Goal: Information Seeking & Learning: Learn about a topic

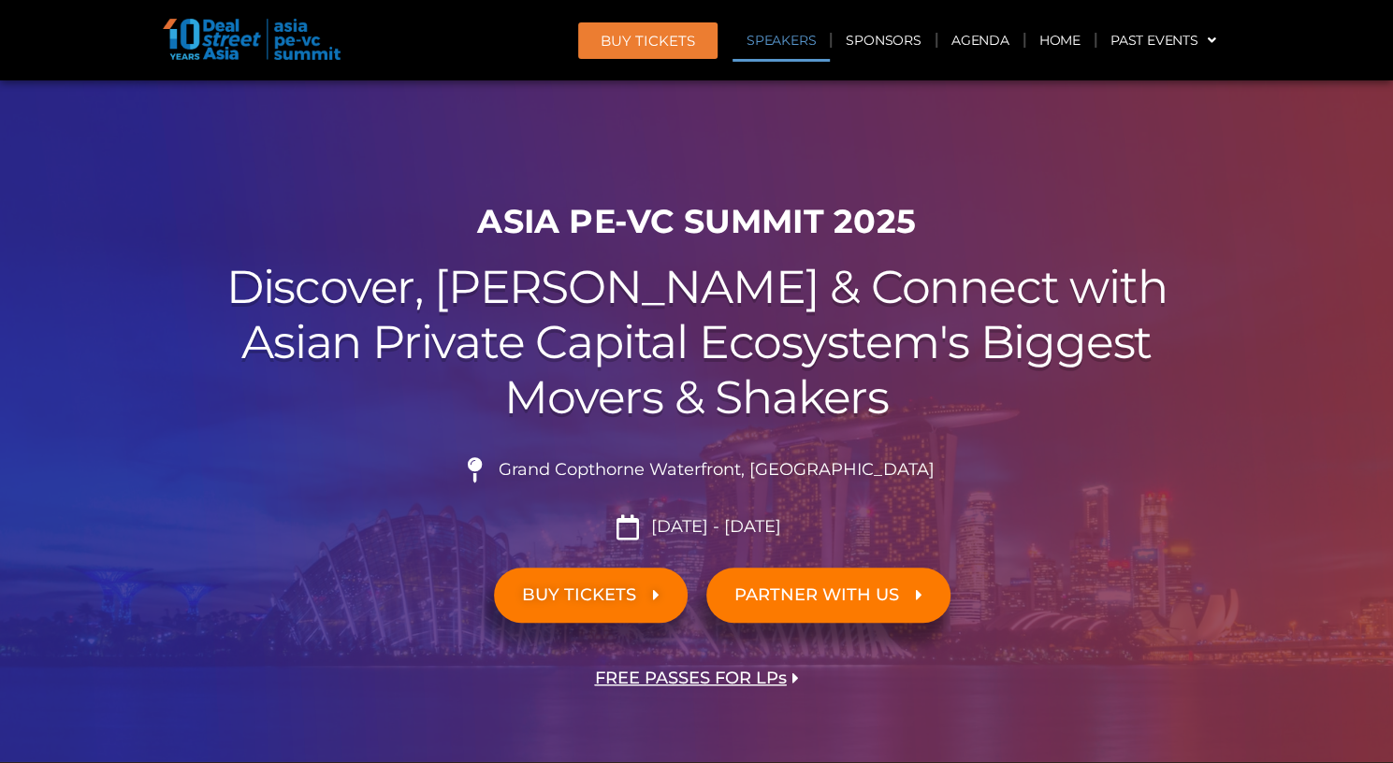
click at [770, 40] on link "Speakers" at bounding box center [781, 40] width 97 height 43
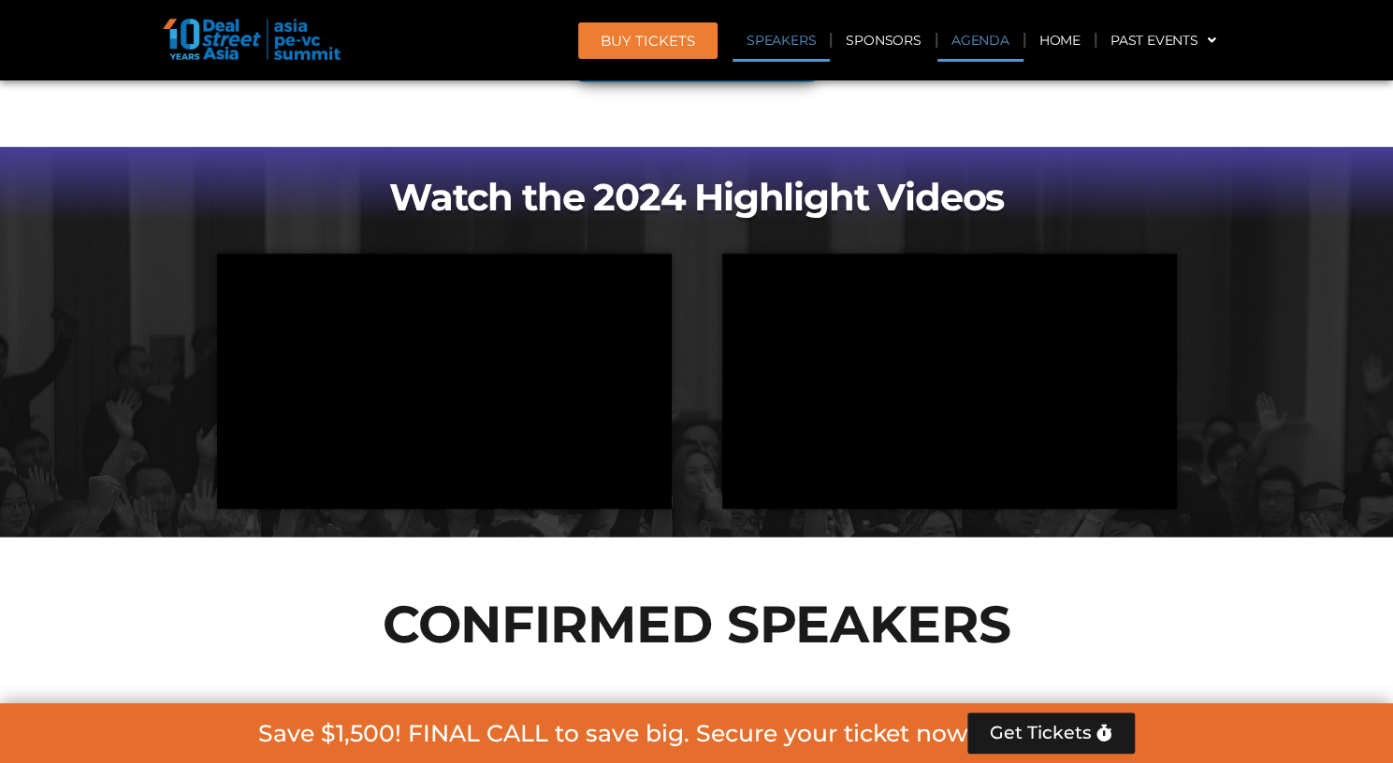
scroll to position [2030, 0]
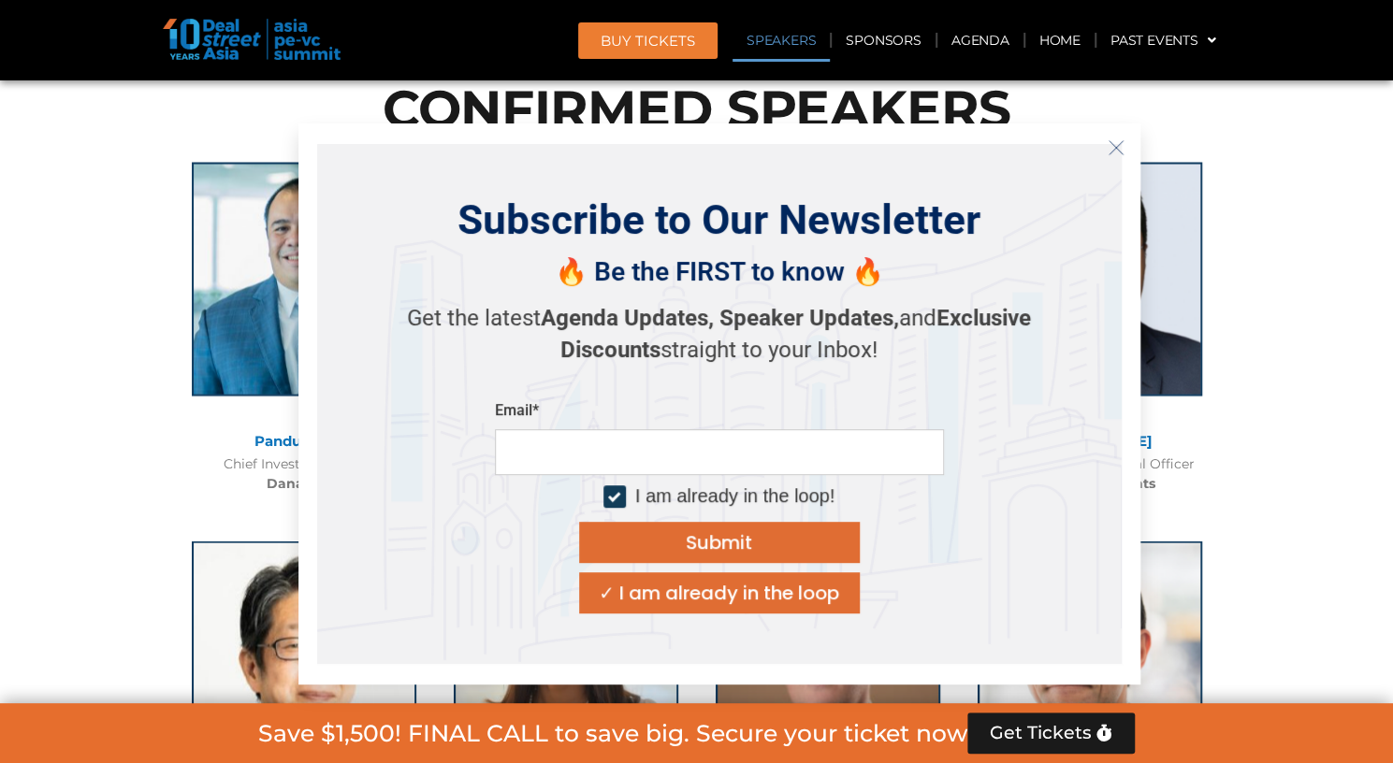
click at [1117, 151] on icon "Close" at bounding box center [1116, 147] width 17 height 17
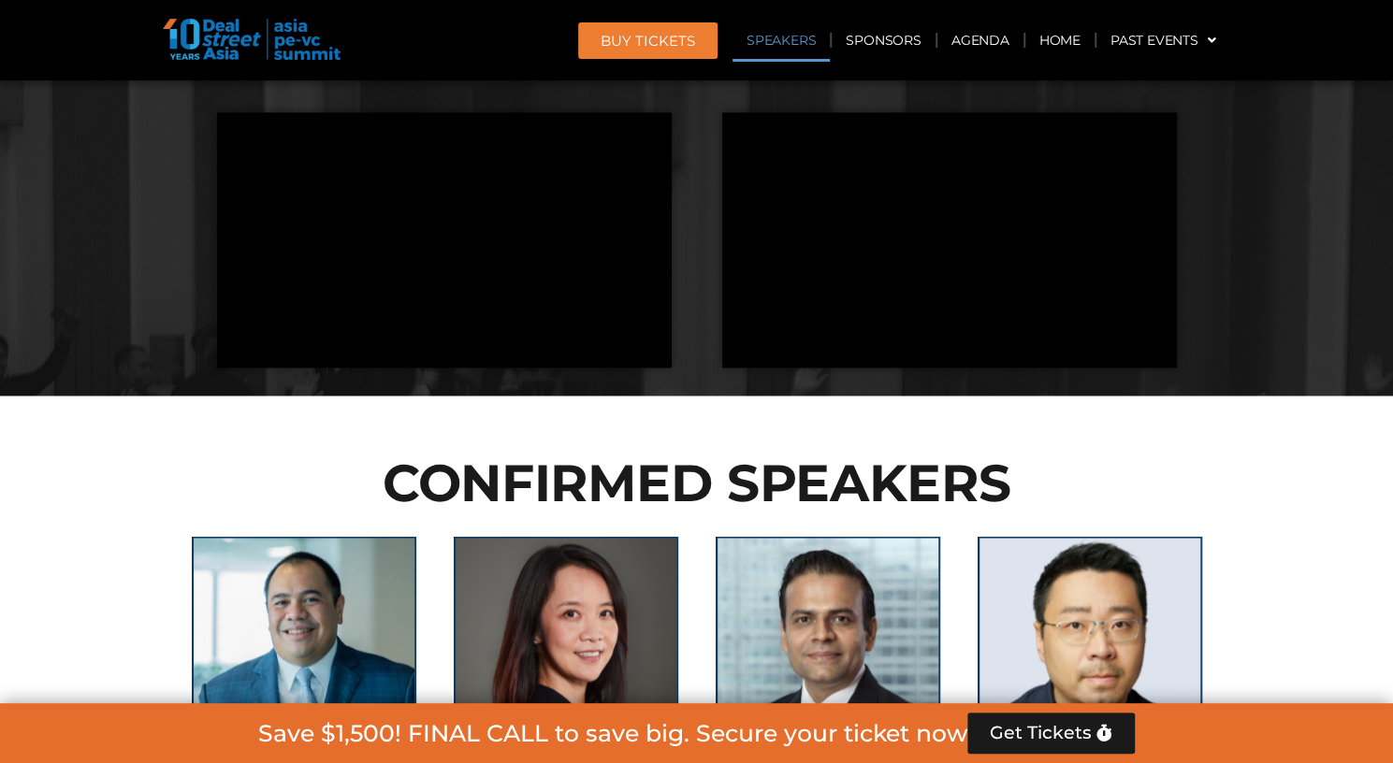
click at [801, 40] on link "Speakers" at bounding box center [781, 40] width 97 height 43
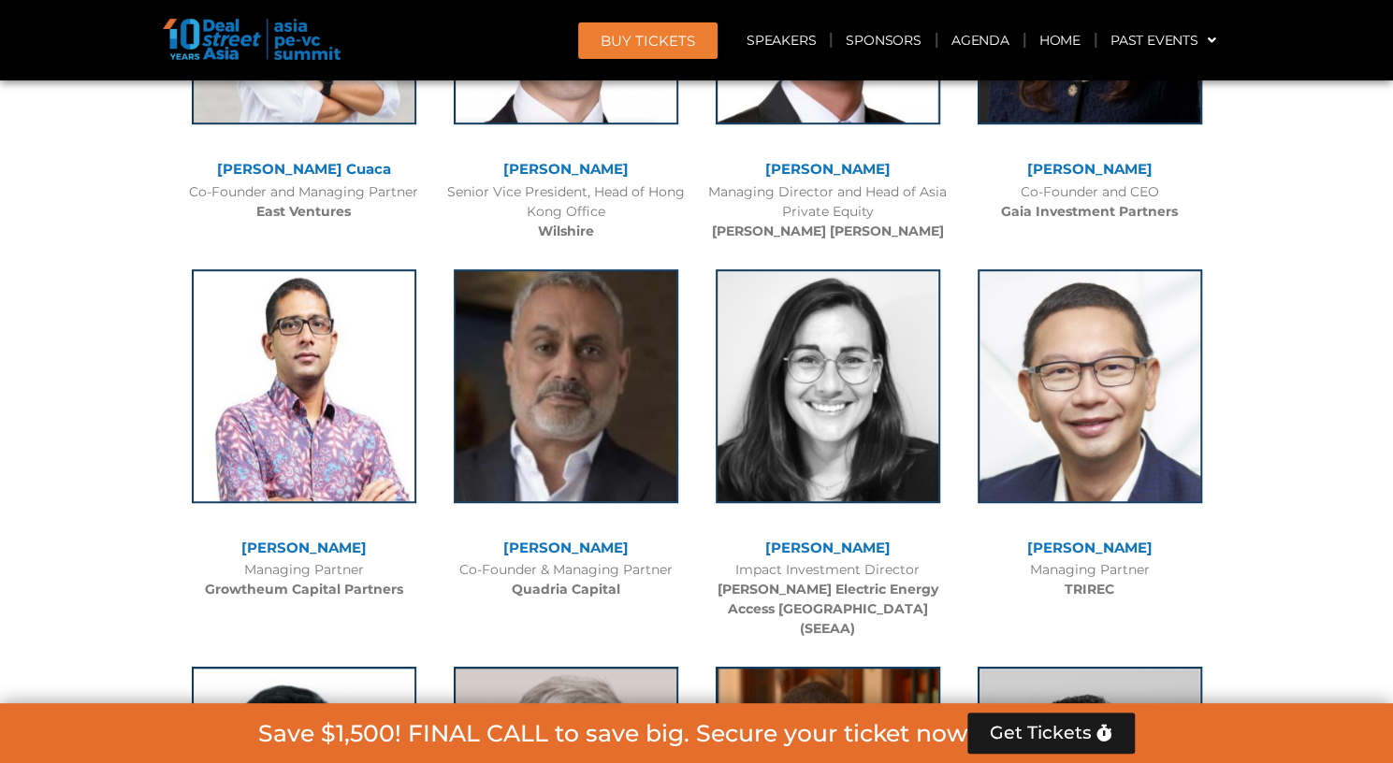
scroll to position [4650, 0]
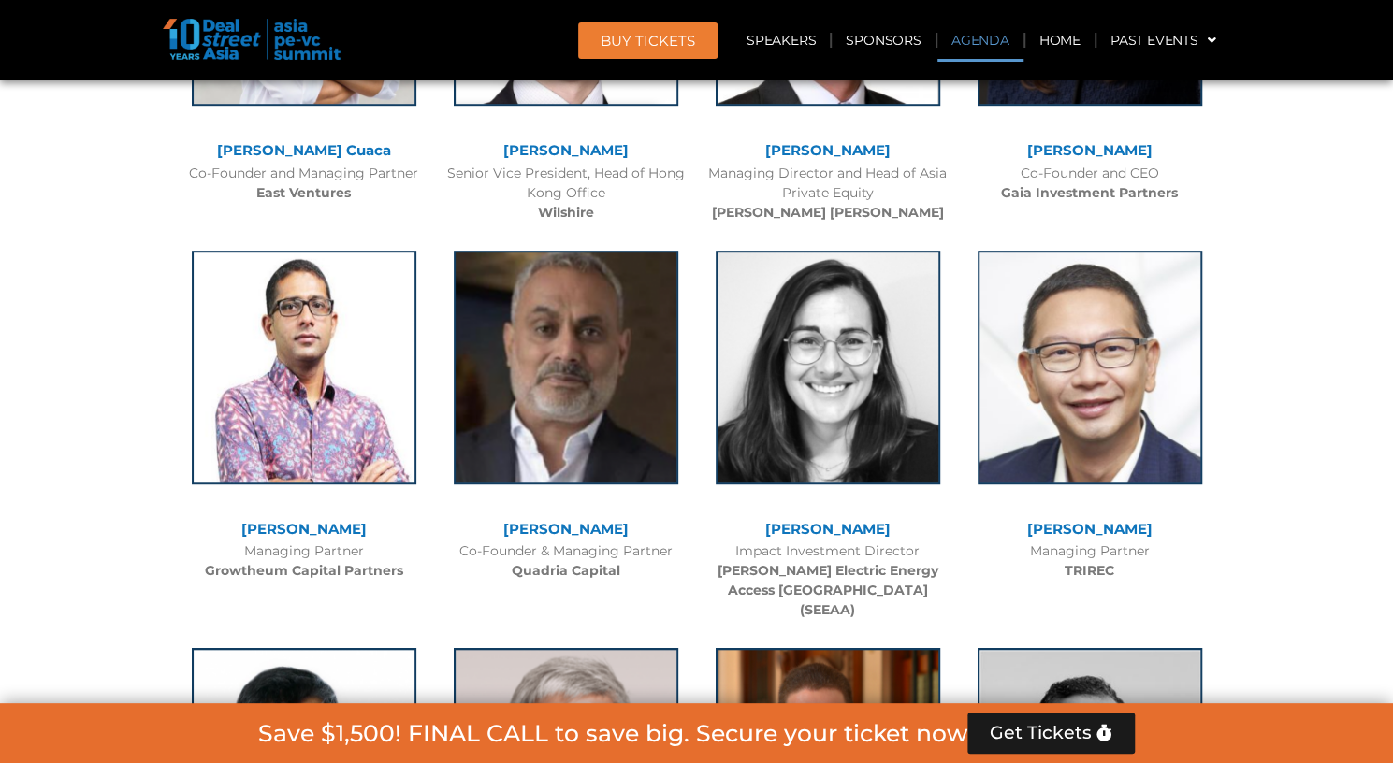
click at [975, 36] on link "Agenda" at bounding box center [980, 40] width 86 height 43
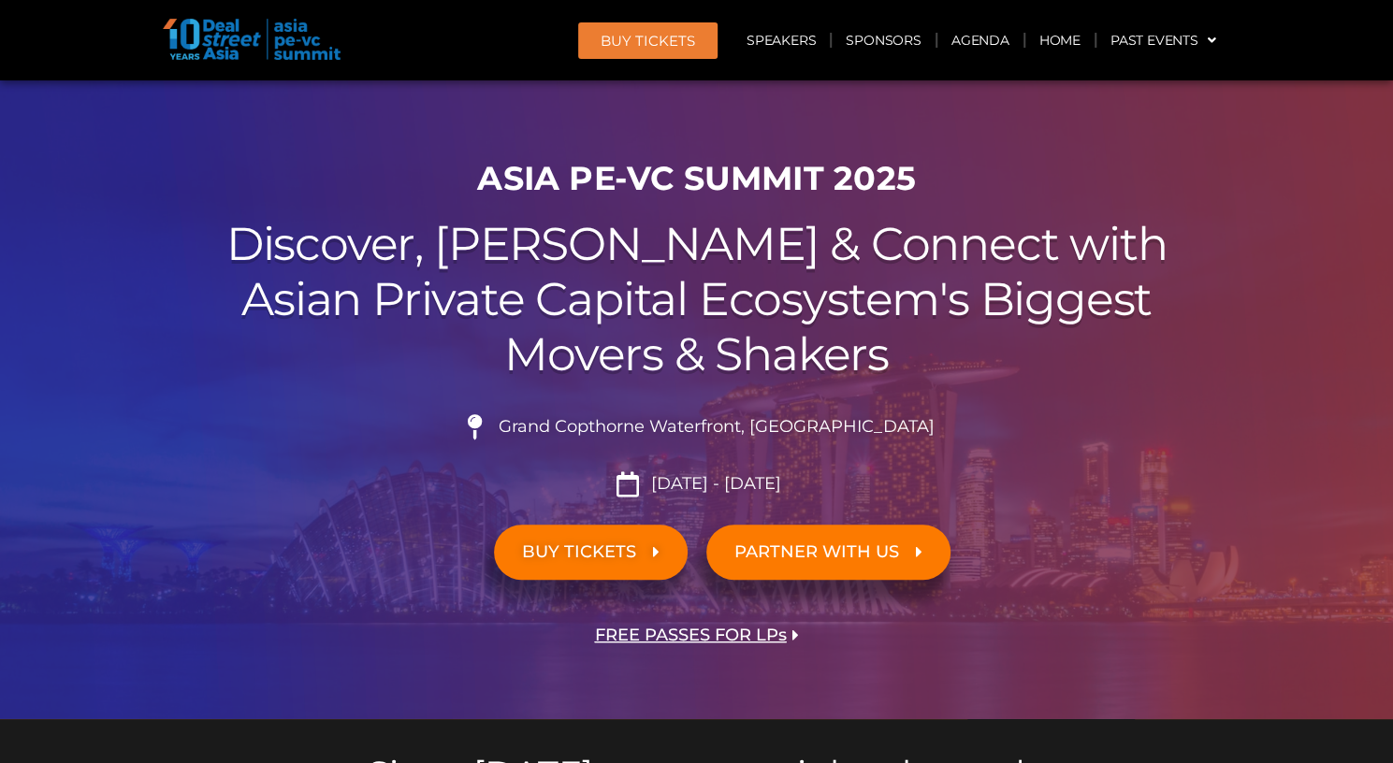
scroll to position [0, 0]
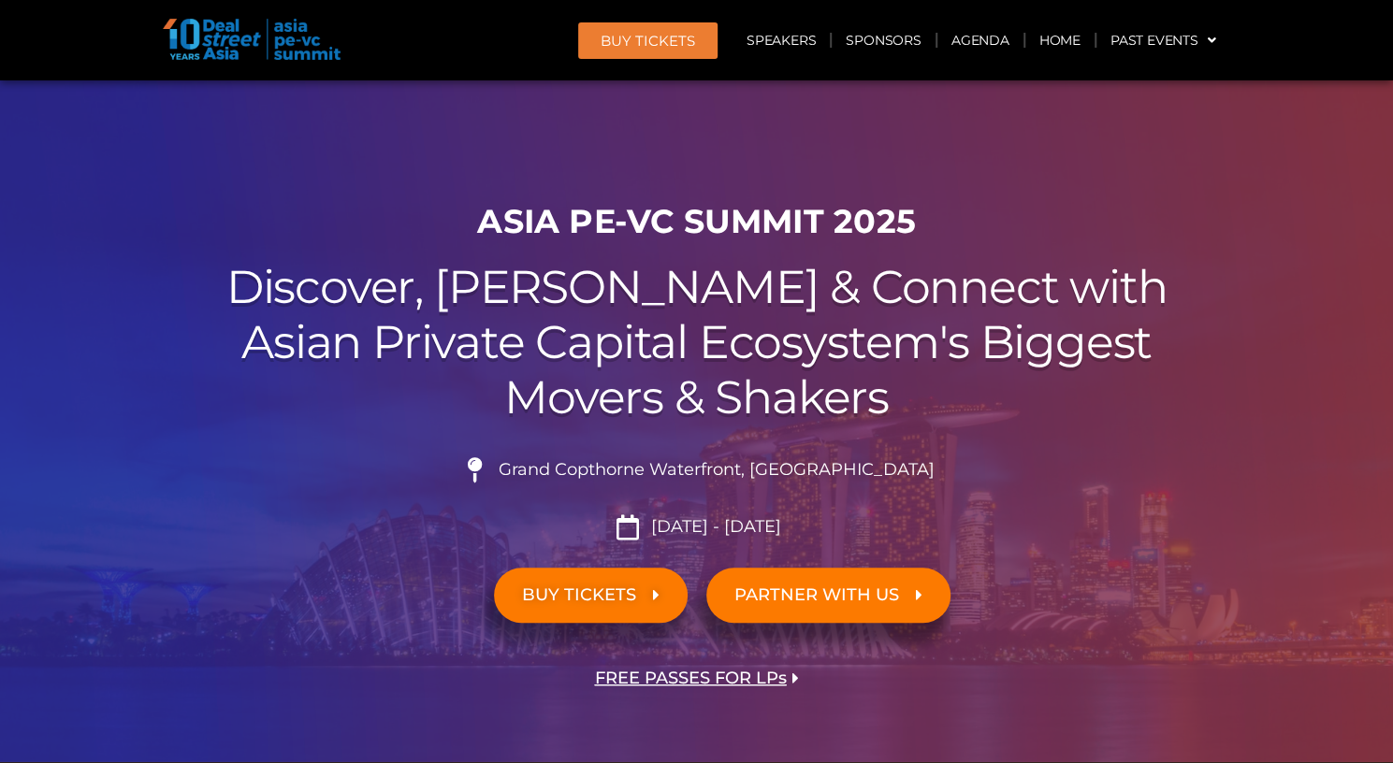
click at [550, 577] on link "BUY TICKETS" at bounding box center [591, 595] width 194 height 55
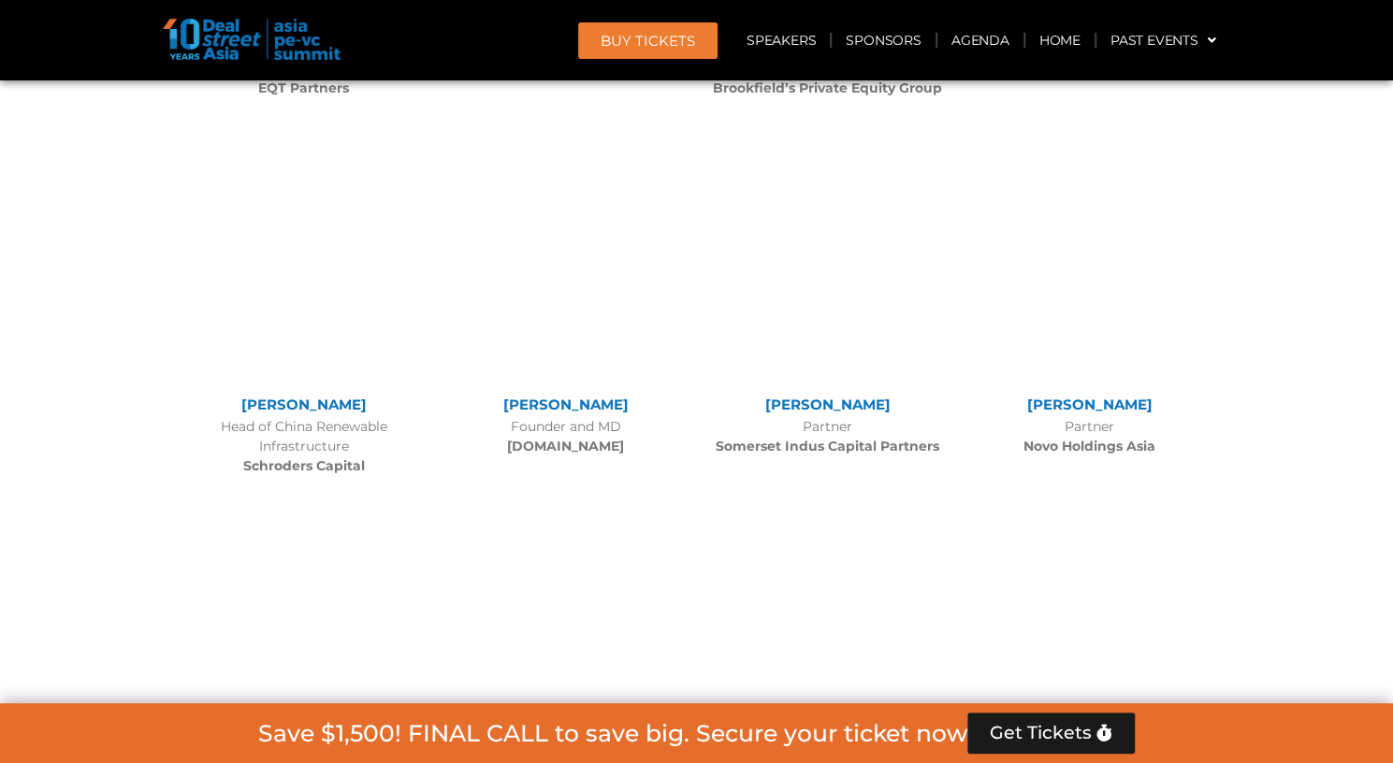
scroll to position [2187, 0]
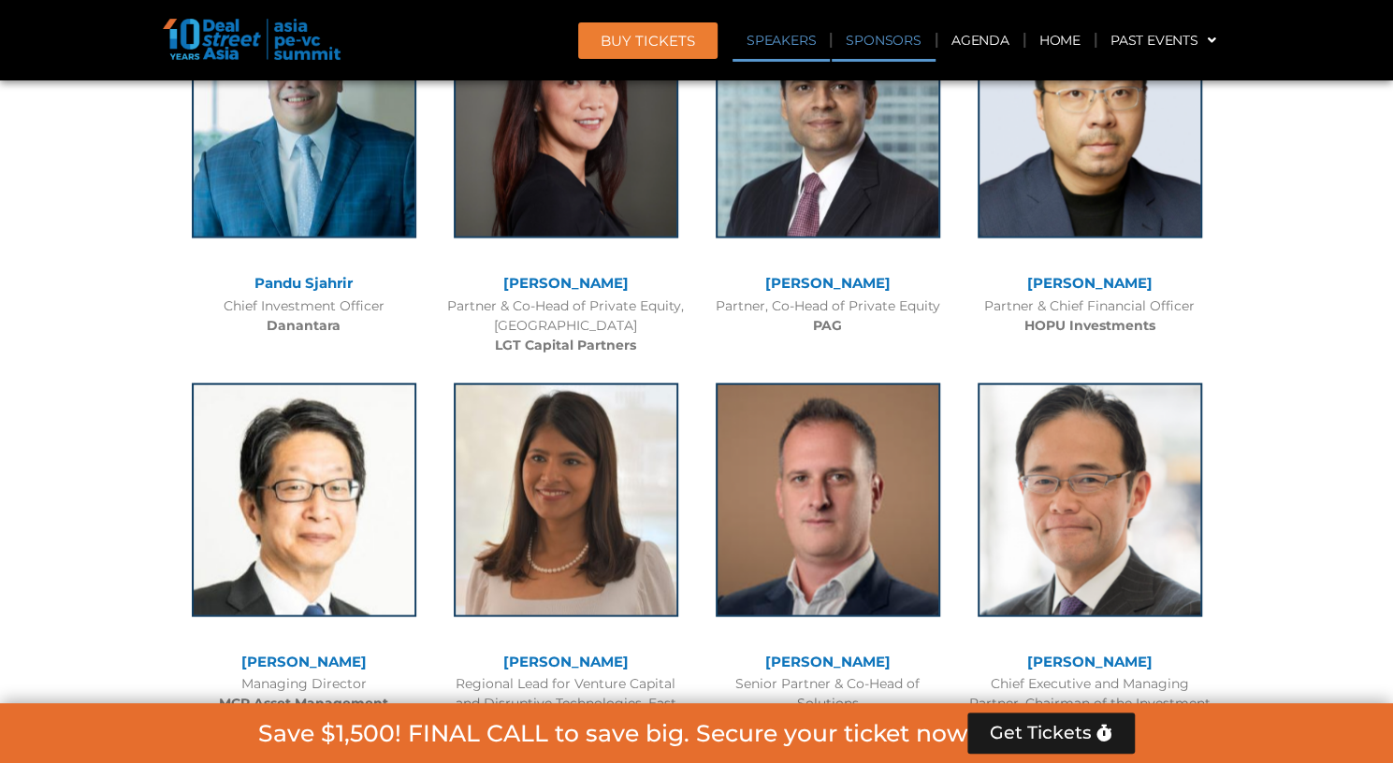
click at [864, 42] on link "Sponsors" at bounding box center [883, 40] width 103 height 43
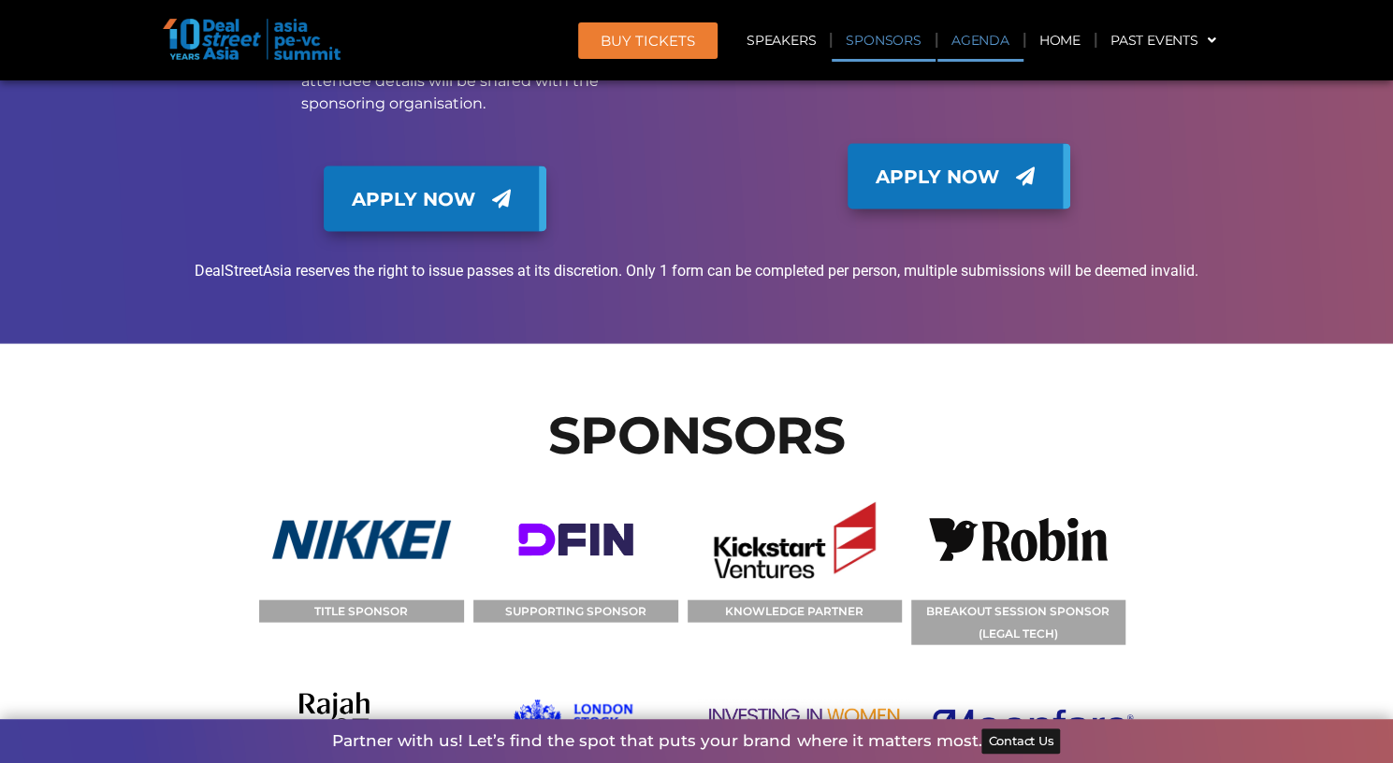
click at [979, 41] on link "Agenda" at bounding box center [980, 40] width 86 height 43
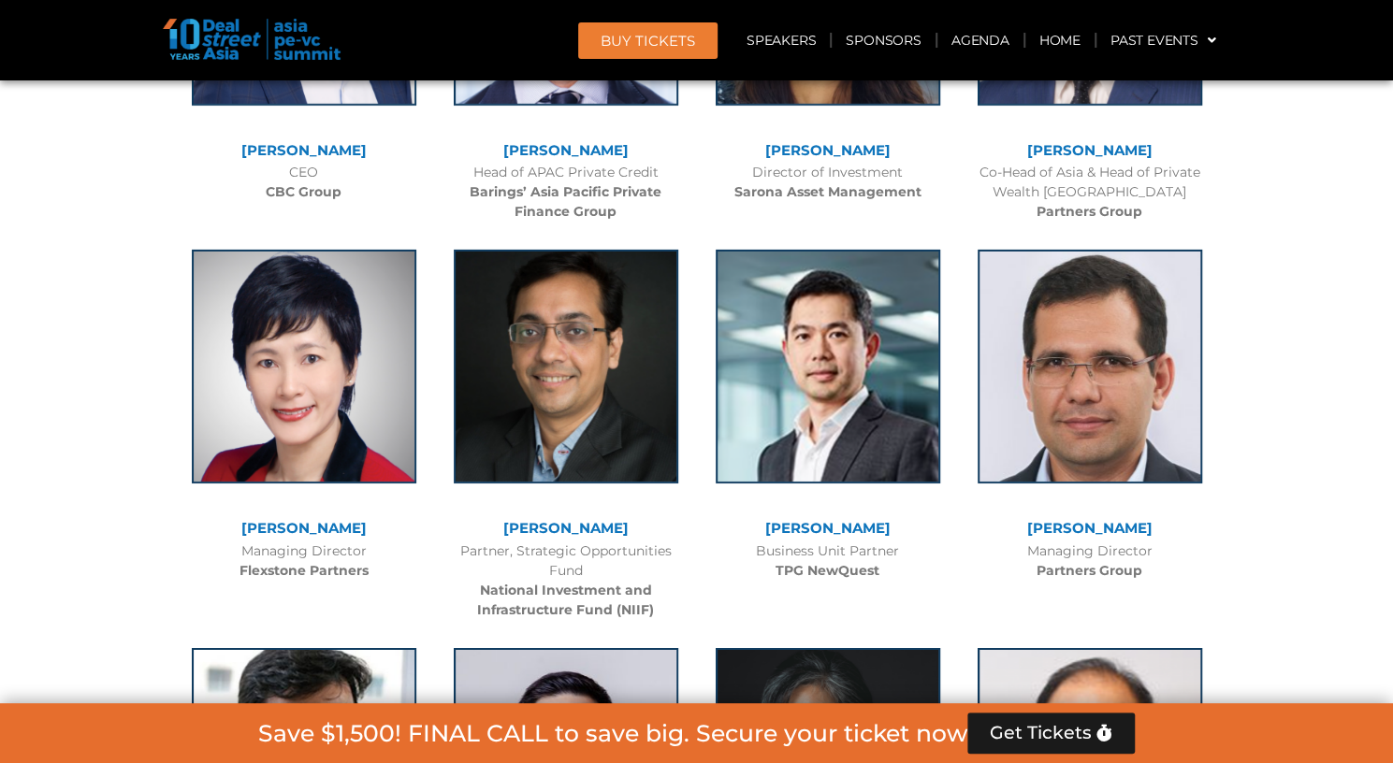
scroll to position [979, 0]
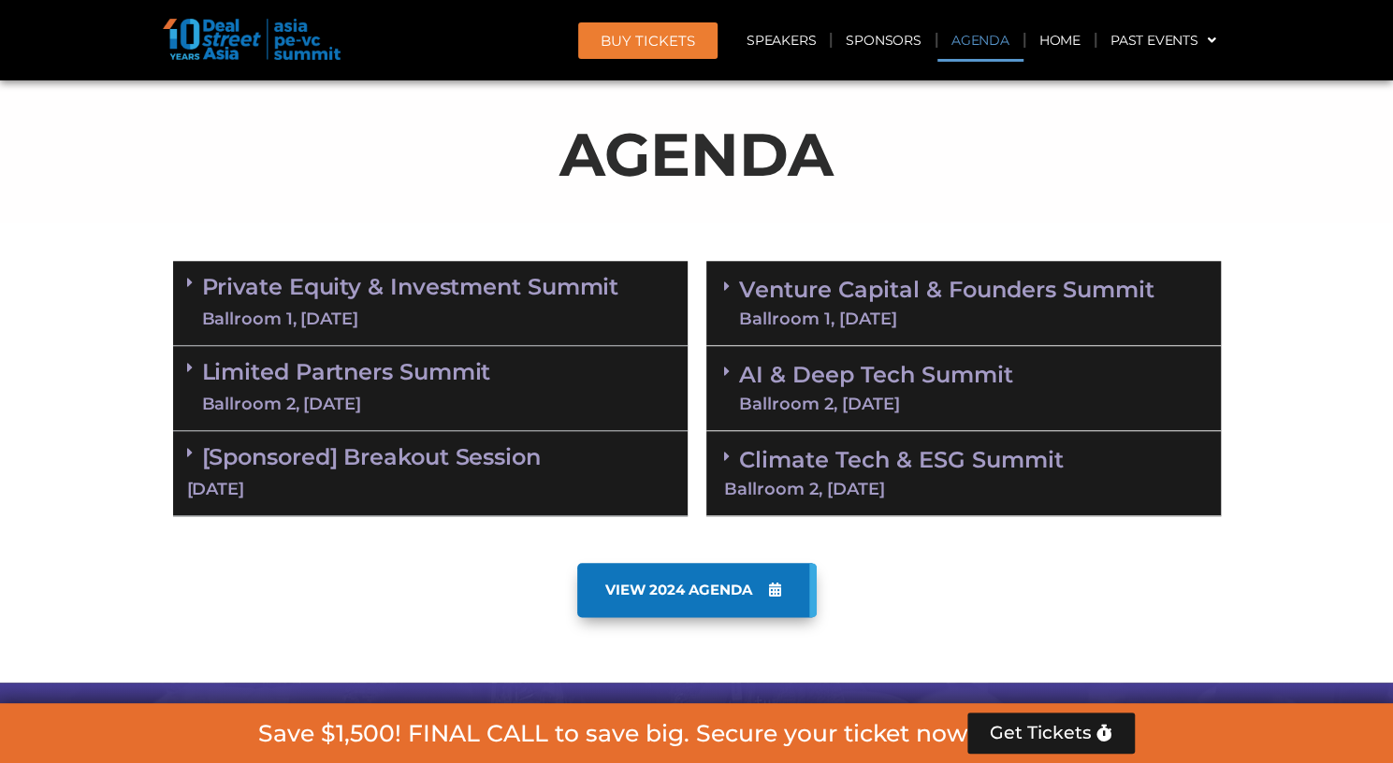
click at [404, 308] on div "Ballroom 1, [DATE]" at bounding box center [410, 319] width 417 height 23
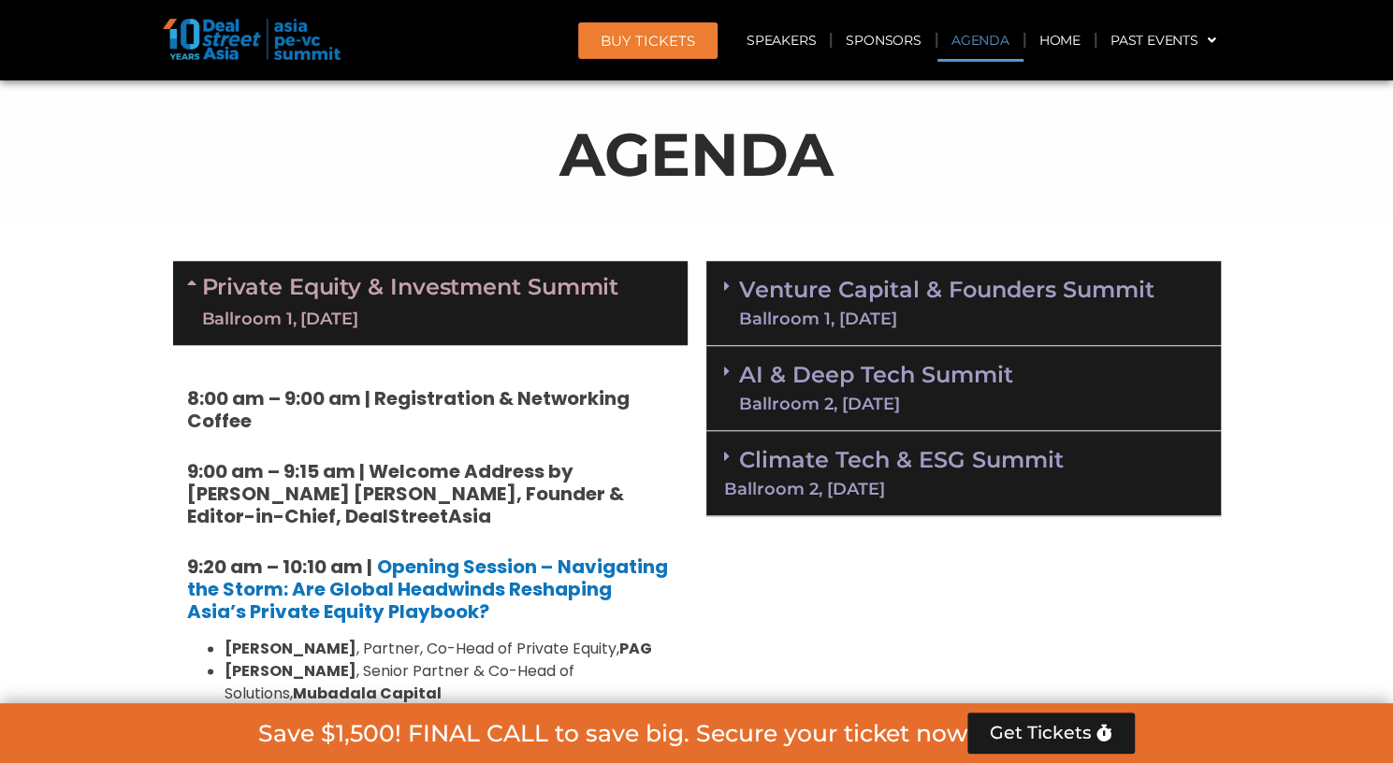
click at [874, 466] on link "Climate Tech & ESG Summit Ballroom 2, [DATE]" at bounding box center [963, 471] width 479 height 51
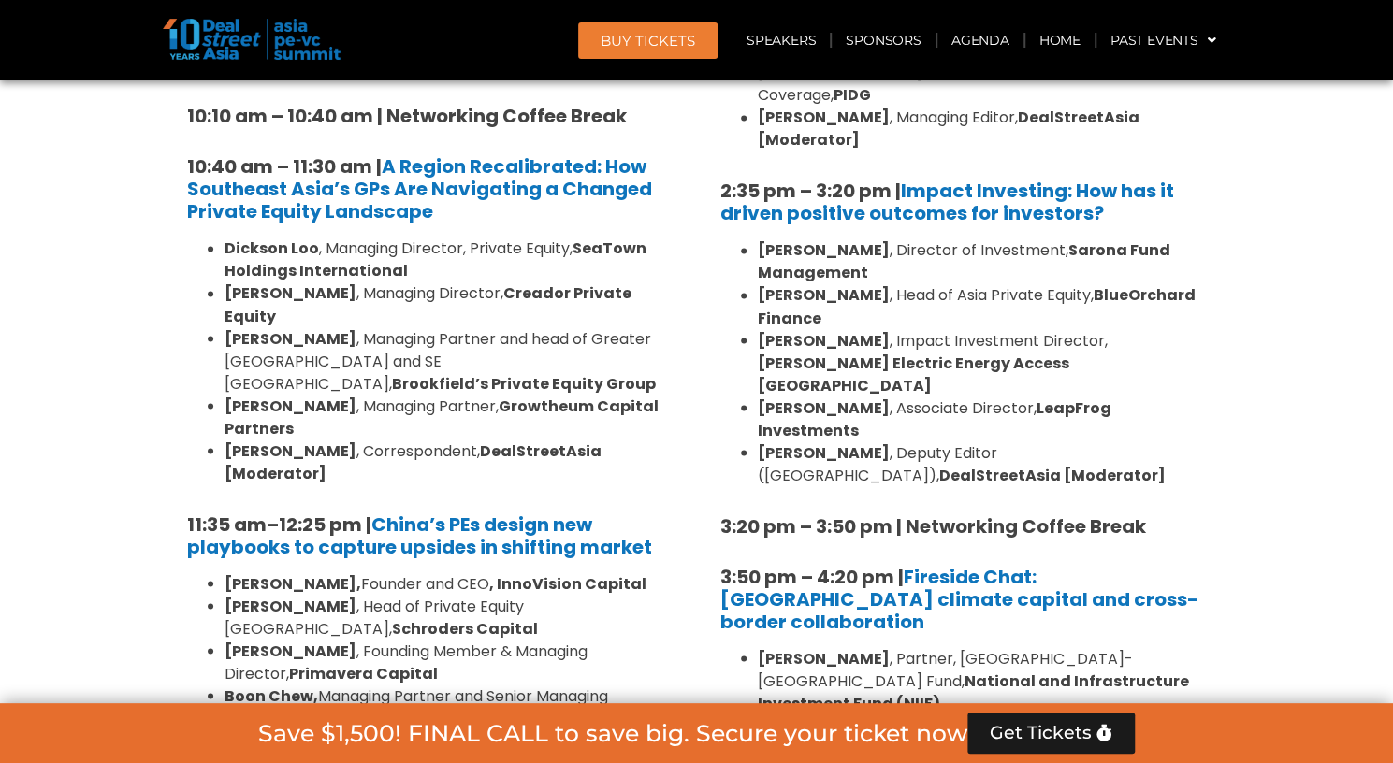
scroll to position [1727, 0]
